Goal: Task Accomplishment & Management: Use online tool/utility

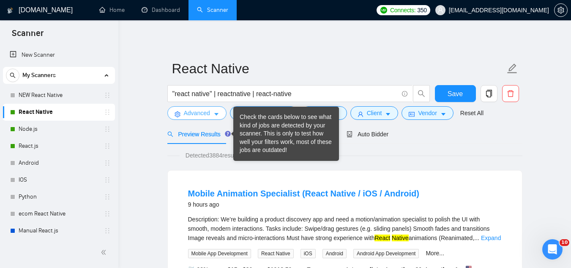
scroll to position [507, 0]
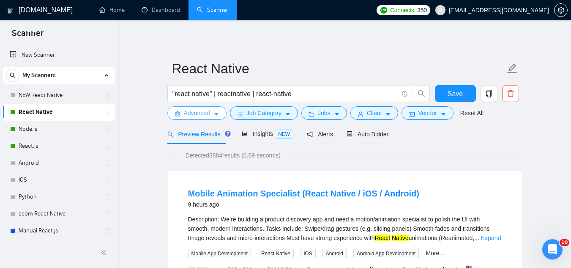
click at [195, 115] on span "Advanced" at bounding box center [197, 112] width 26 height 9
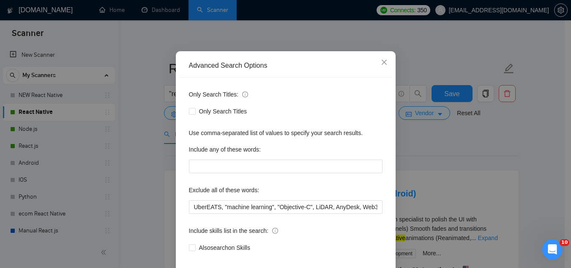
scroll to position [42, 0]
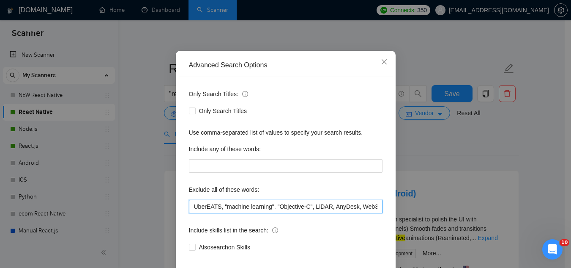
click at [189, 204] on input "UberEATS, "machine learning", "Objective-C", LiDAR, AnyDesk, Web3, transcoding,…" at bounding box center [286, 206] width 194 height 14
paste input "low-code, no-code, Bubble, BullMQ"
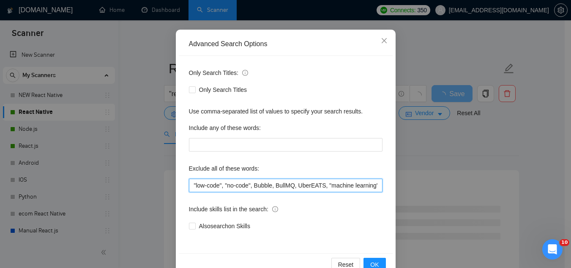
scroll to position [84, 0]
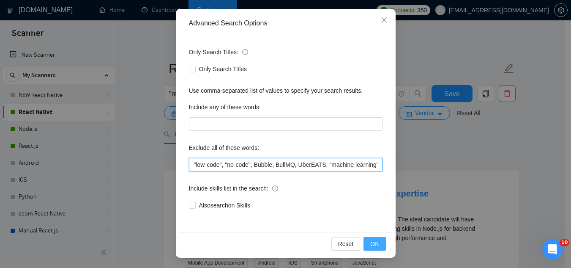
type input ""low-code", "no-code", Bubble, BullMQ, UberEATS, "machine learning", "Objective…"
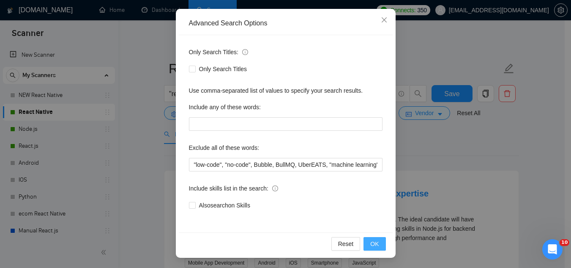
click at [371, 246] on span "OK" at bounding box center [374, 243] width 8 height 9
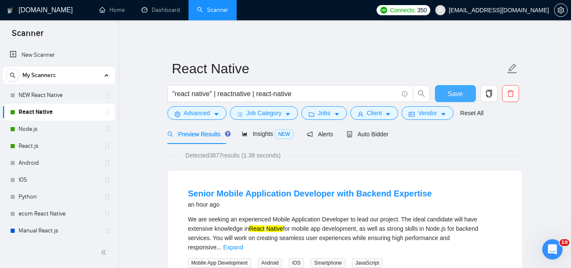
click at [445, 93] on button "Save" at bounding box center [455, 93] width 41 height 17
click at [46, 130] on link "Node.js" at bounding box center [59, 128] width 80 height 17
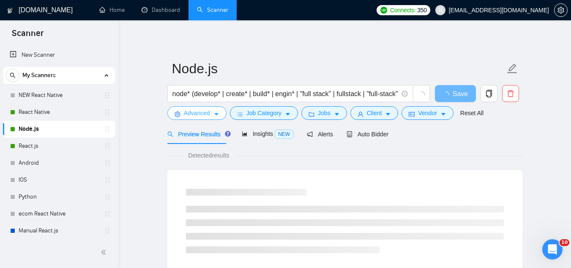
click at [195, 111] on span "Advanced" at bounding box center [197, 112] width 26 height 9
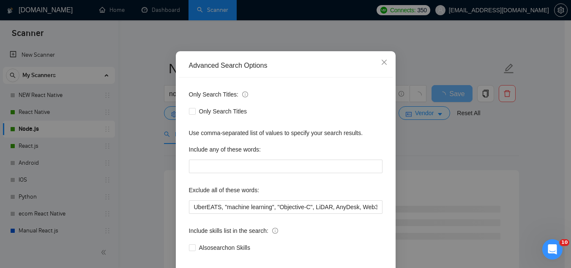
scroll to position [42, 0]
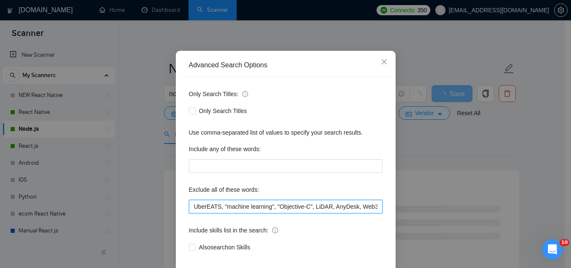
click at [189, 205] on input "UberEATS, "machine learning", "Objective-C", LiDAR, AnyDesk, Web3, transcoding,…" at bounding box center [286, 206] width 194 height 14
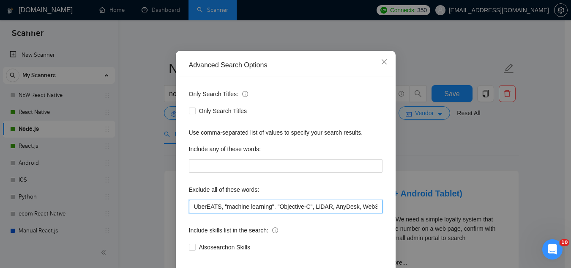
paste input "low-code, no-code, Bubble, BullMQ"
click at [189, 208] on input "low-code, no-code, Bubble, BullMQUberEATS, "machine learning", "Objective-C", L…" at bounding box center [286, 206] width 194 height 14
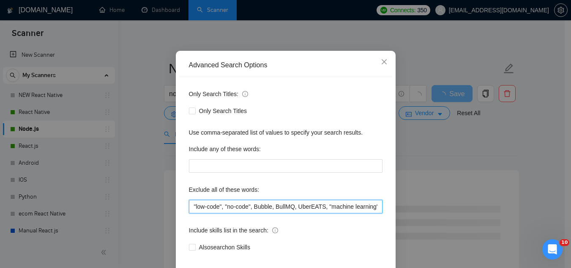
type input ""low-code", "no-code", Bubble, BullMQ, UberEATS, "machine learning", "Objective…"
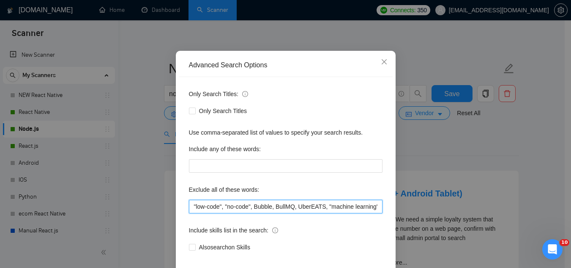
scroll to position [84, 0]
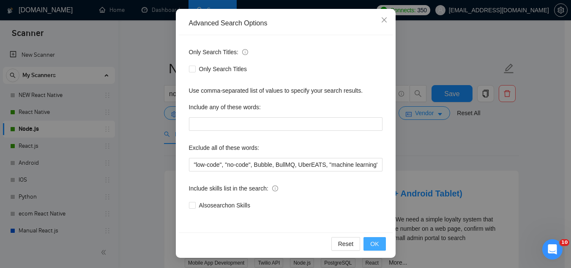
click at [375, 241] on span "OK" at bounding box center [374, 243] width 8 height 9
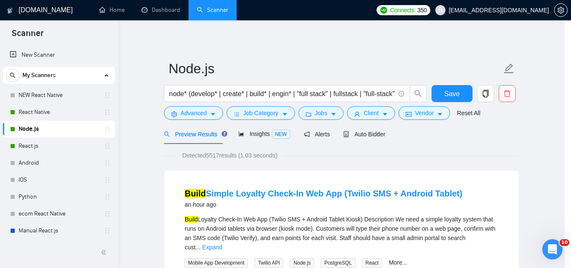
scroll to position [42, 0]
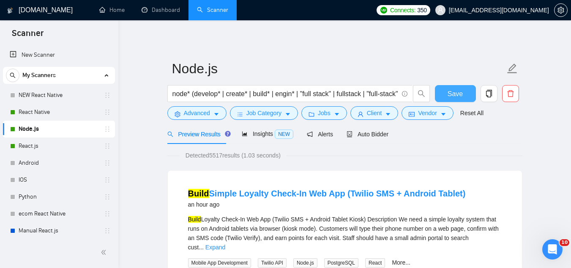
click at [448, 95] on span "Save" at bounding box center [455, 93] width 15 height 11
click at [43, 148] on link "React.js" at bounding box center [59, 145] width 80 height 17
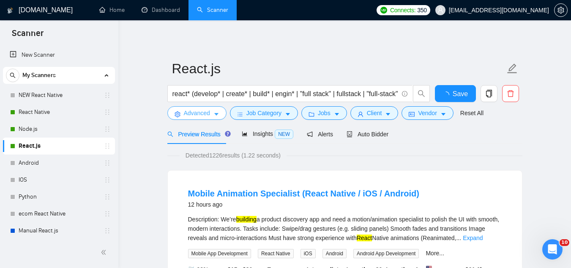
click at [188, 116] on span "Advanced" at bounding box center [197, 112] width 26 height 9
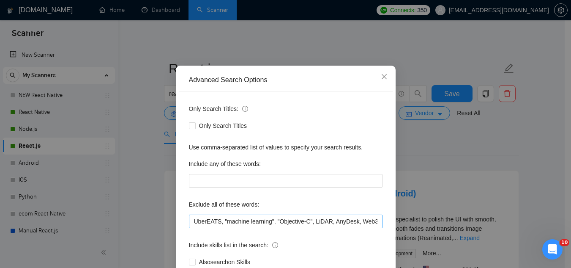
scroll to position [42, 0]
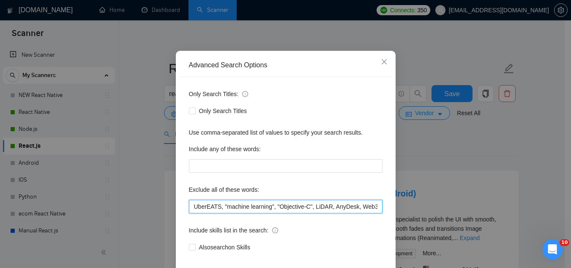
click at [189, 207] on input "UberEATS, "machine learning", "Objective-C", LiDAR, AnyDesk, Web3, transcoding,…" at bounding box center [286, 206] width 194 height 14
paste input "low-code, no-code, Bubble, BullMQ"
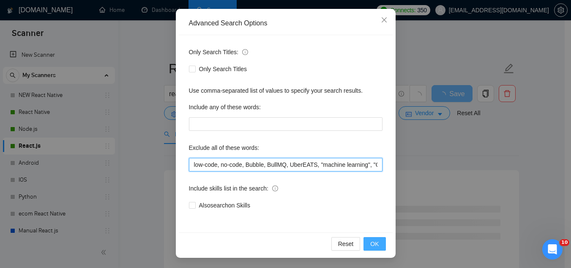
type input "low-code, no-code, Bubble, BullMQ, UberEATS, "machine learning", "Objective-C",…"
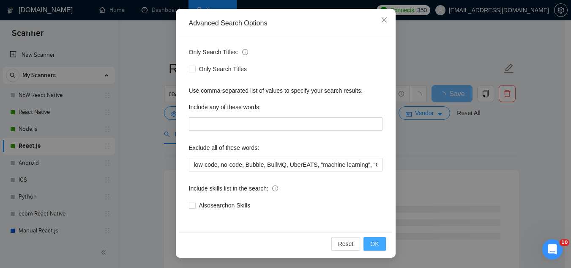
click at [371, 246] on span "OK" at bounding box center [374, 243] width 8 height 9
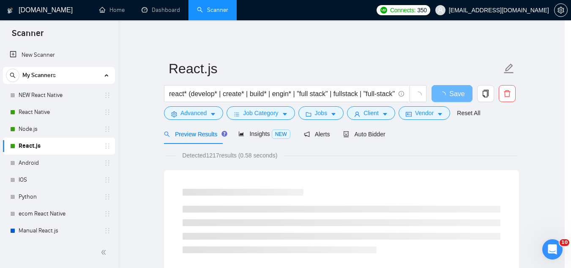
scroll to position [42, 0]
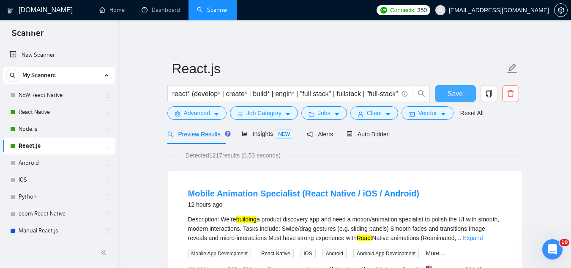
click at [459, 90] on span "Save" at bounding box center [455, 93] width 15 height 11
click at [188, 115] on span "Advanced" at bounding box center [197, 112] width 26 height 9
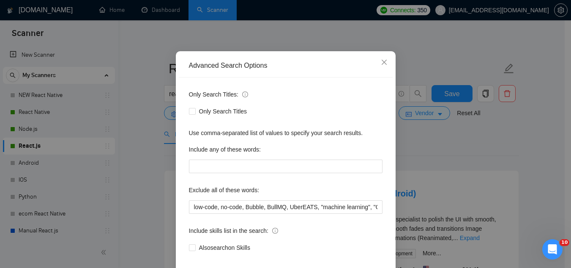
click at [491, 46] on div "Advanced Search Options Only Search Titles: Only Search Titles Use comma-separa…" at bounding box center [285, 134] width 571 height 268
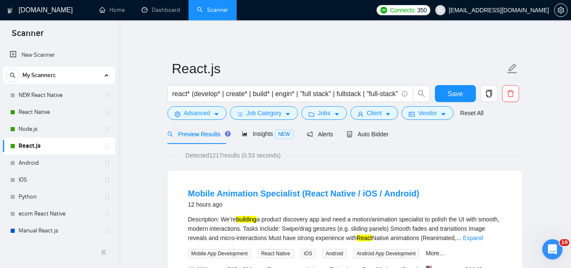
click at [496, 10] on span "[EMAIL_ADDRESS][DOMAIN_NAME]" at bounding box center [499, 10] width 100 height 0
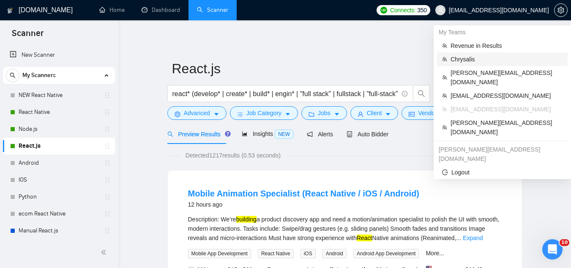
click at [482, 59] on span "Chrysalis" at bounding box center [507, 59] width 112 height 9
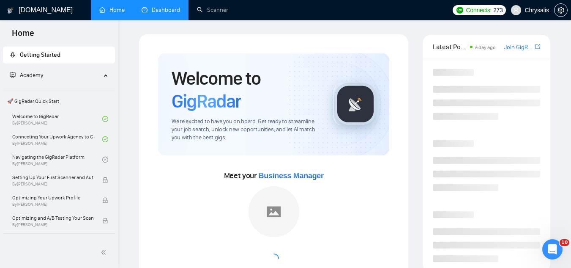
click at [156, 14] on link "Dashboard" at bounding box center [161, 9] width 38 height 7
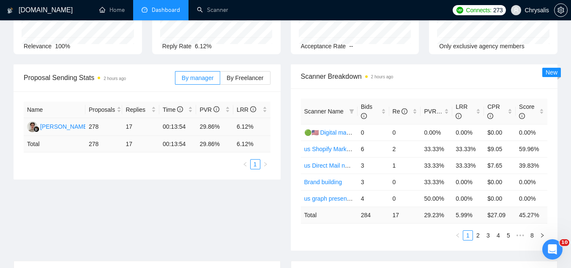
scroll to position [296, 0]
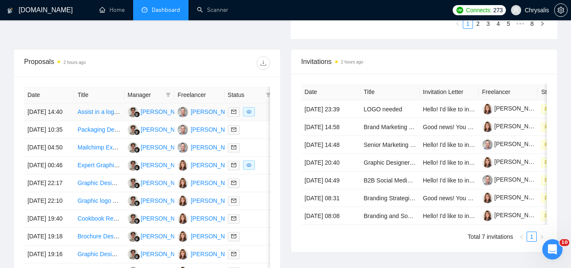
click at [89, 121] on td "Assist in a logistics broker start up and email marketing" at bounding box center [99, 112] width 50 height 18
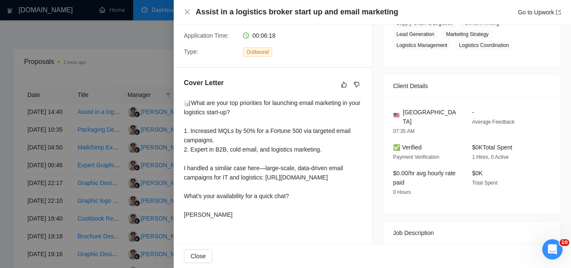
scroll to position [248, 0]
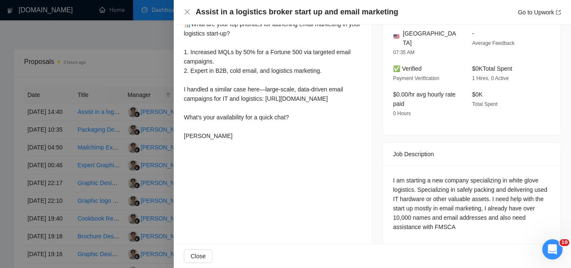
click at [116, 58] on div at bounding box center [285, 134] width 571 height 268
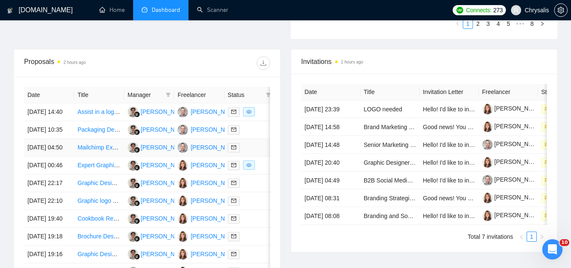
click at [107, 156] on td "Mailchimp Expert Needed for Landing Pages for Bigcommerce Site" at bounding box center [99, 148] width 50 height 18
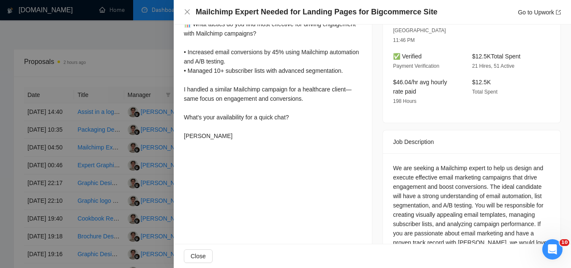
click at [115, 56] on div at bounding box center [285, 134] width 571 height 268
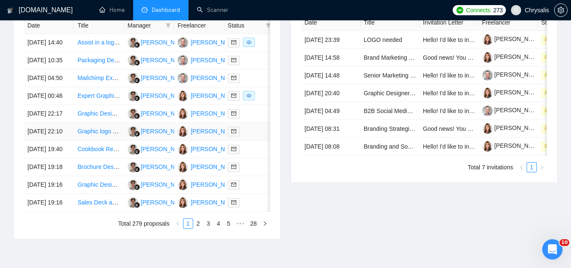
scroll to position [380, 0]
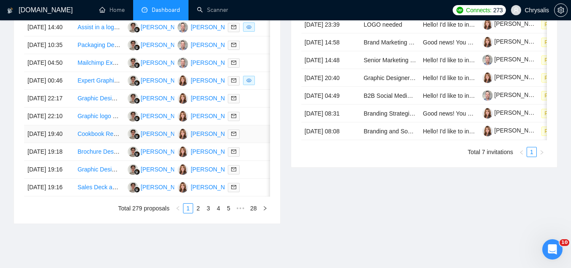
click at [103, 143] on td "Cookbook Redesign and Publishing Specialist" at bounding box center [99, 134] width 50 height 18
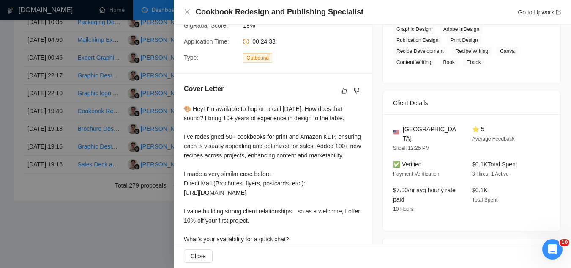
scroll to position [423, 0]
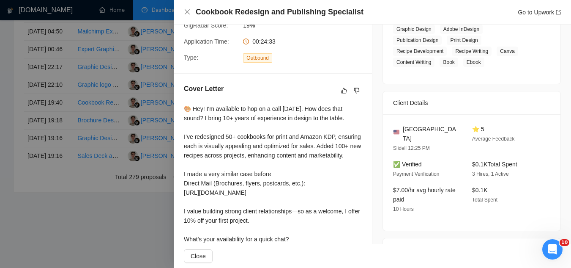
click at [115, 177] on div at bounding box center [285, 134] width 571 height 268
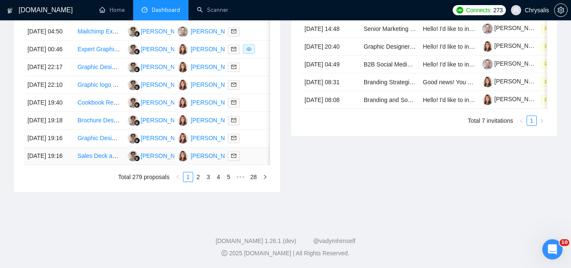
click at [105, 165] on td "Sales Deck and Buyback Pitch Deck Designer Needed" at bounding box center [99, 156] width 50 height 18
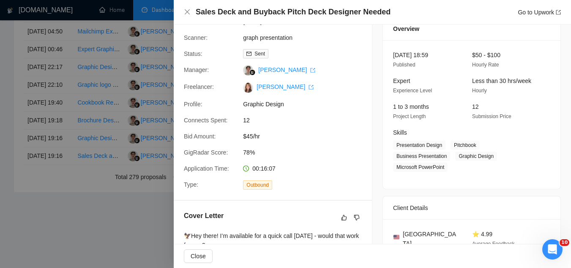
scroll to position [0, 0]
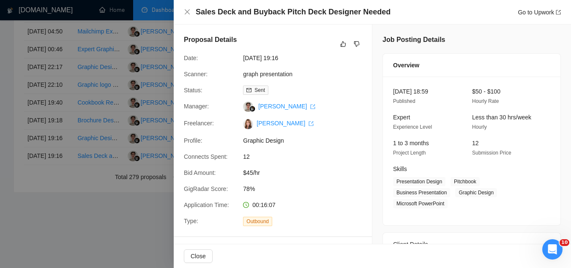
click at [120, 29] on div at bounding box center [285, 134] width 571 height 268
